Goal: Task Accomplishment & Management: Manage account settings

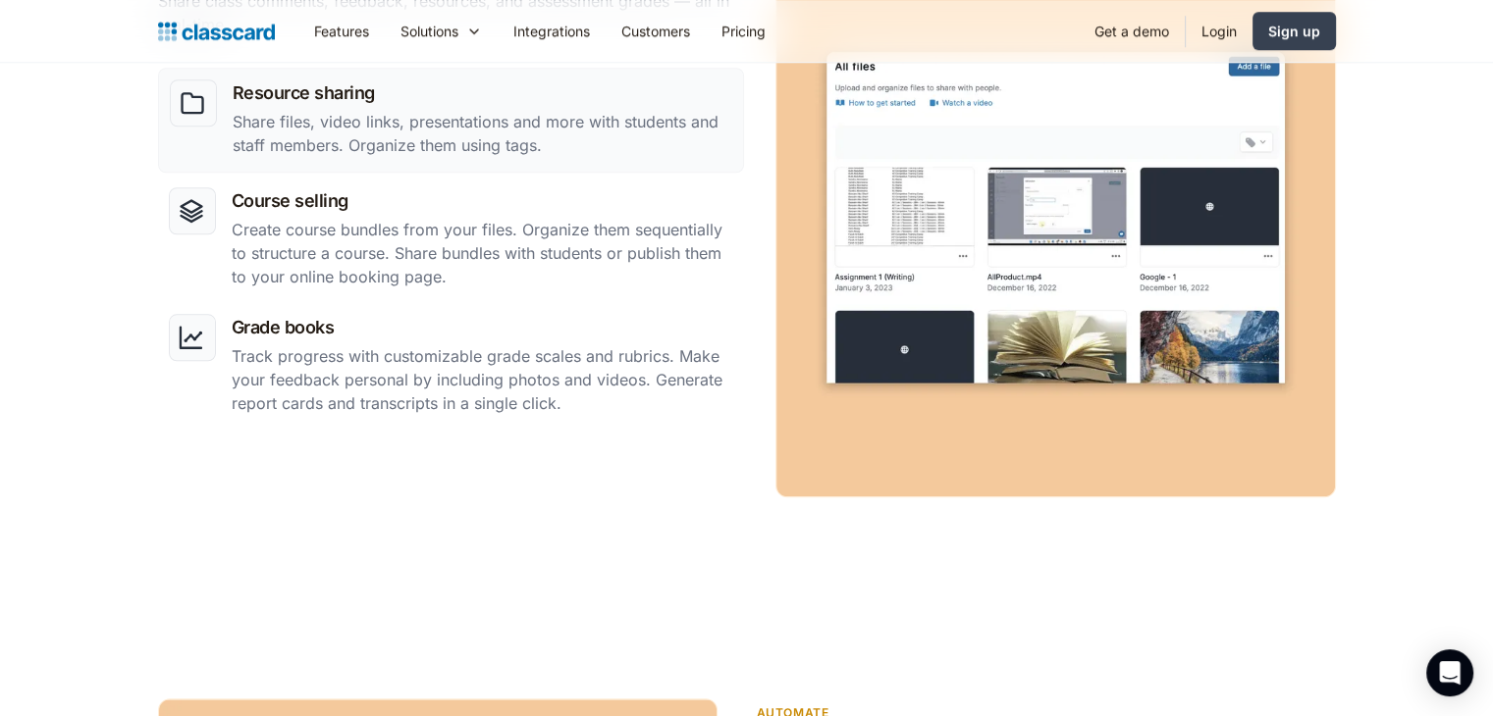
scroll to position [2159, 0]
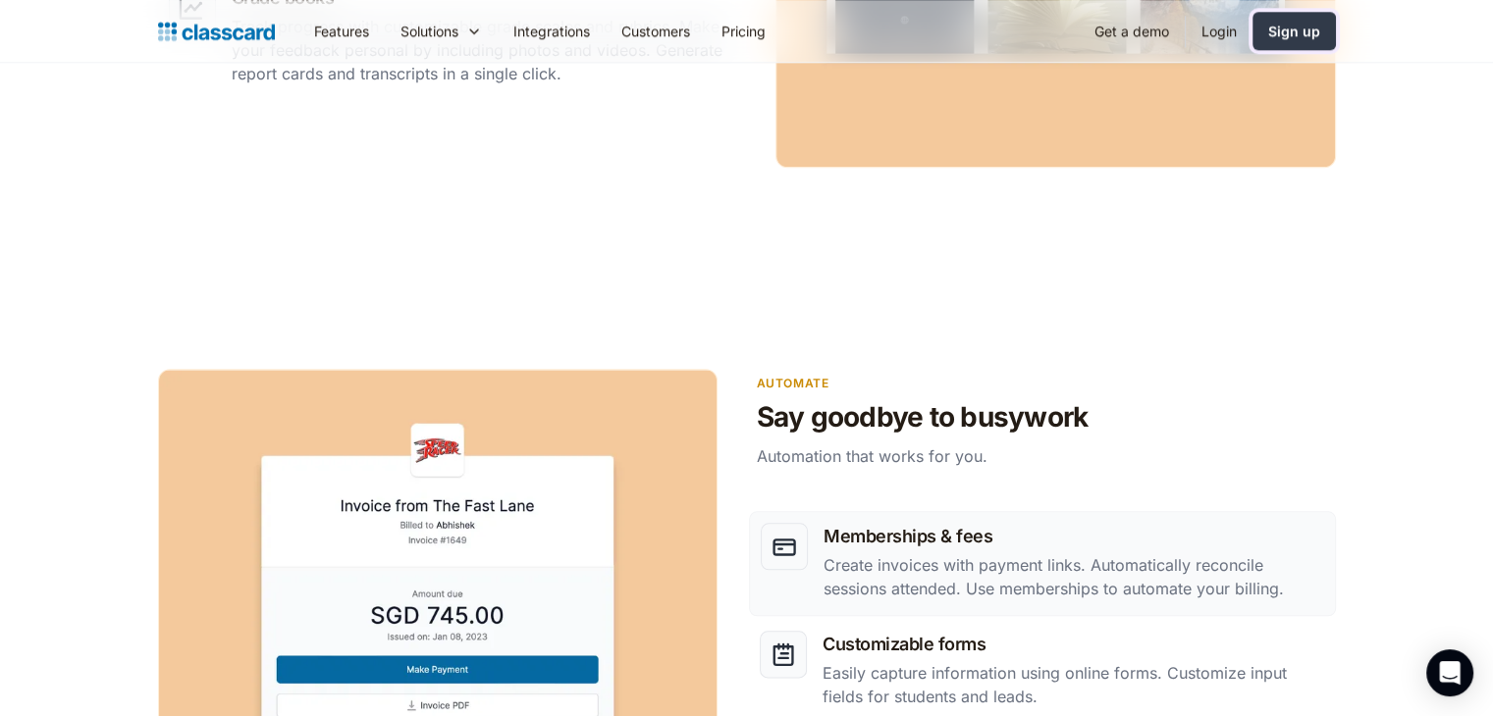
click at [1285, 20] on link "Sign up" at bounding box center [1293, 31] width 83 height 38
click at [1214, 28] on link "Login" at bounding box center [1219, 31] width 67 height 44
